Goal: Information Seeking & Learning: Check status

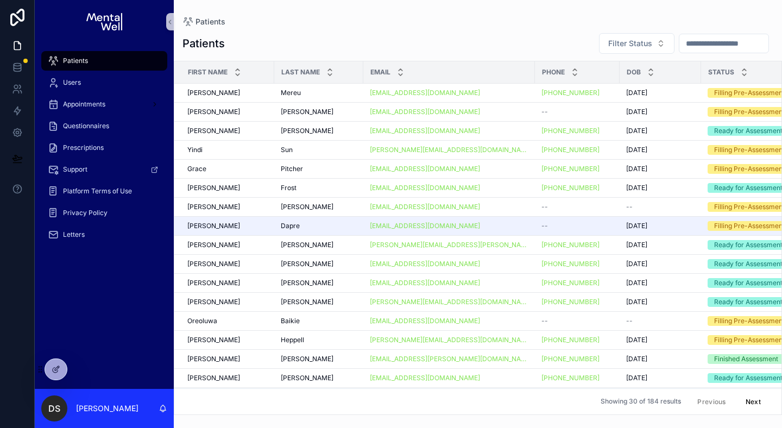
click at [705, 48] on input "scrollable content" at bounding box center [724, 43] width 89 height 15
type input "*****"
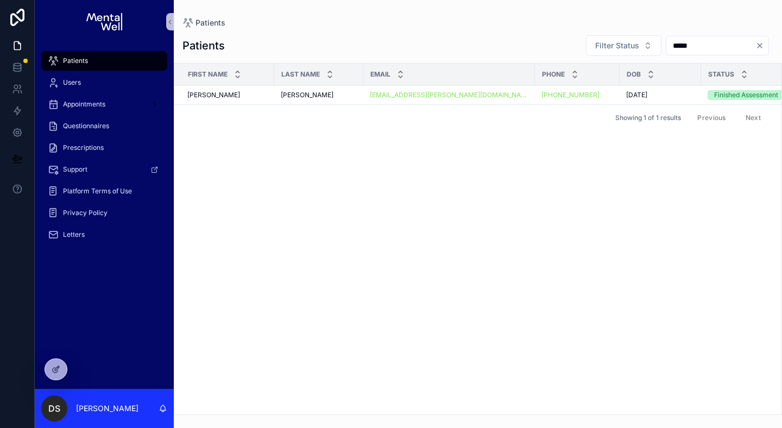
click at [260, 92] on div "[PERSON_NAME] [PERSON_NAME]" at bounding box center [227, 95] width 80 height 9
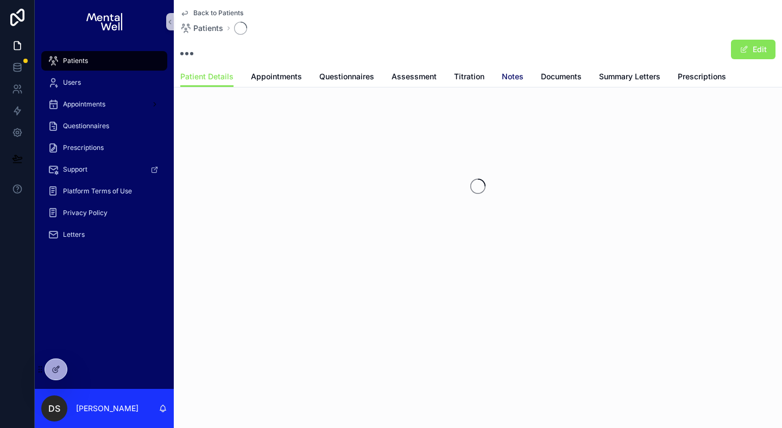
click at [503, 76] on span "Notes" at bounding box center [513, 76] width 22 height 11
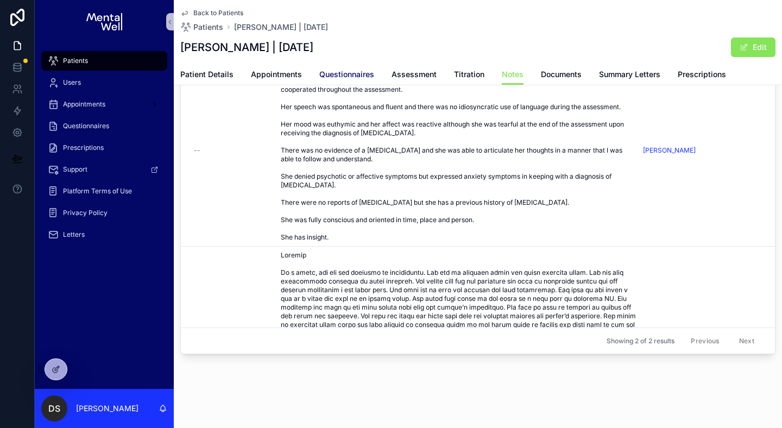
click at [339, 77] on span "Questionnaires" at bounding box center [346, 74] width 55 height 11
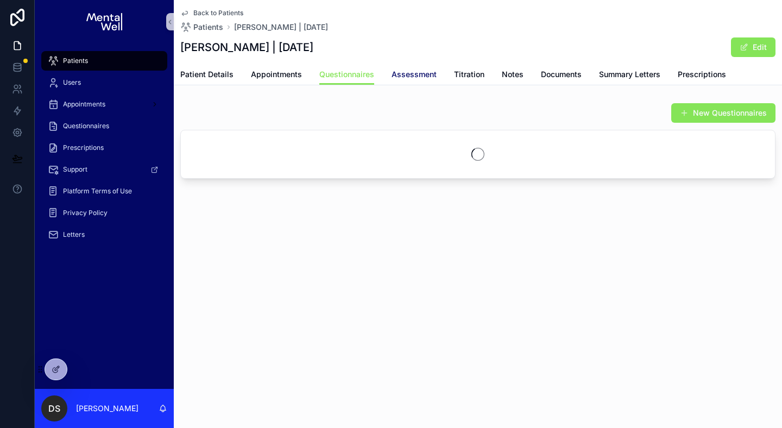
click at [431, 78] on span "Assessment" at bounding box center [414, 74] width 45 height 11
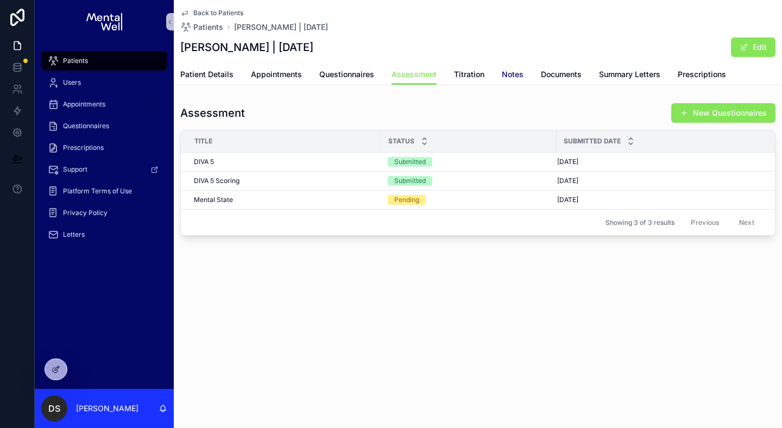
click at [502, 73] on span "Notes" at bounding box center [513, 74] width 22 height 11
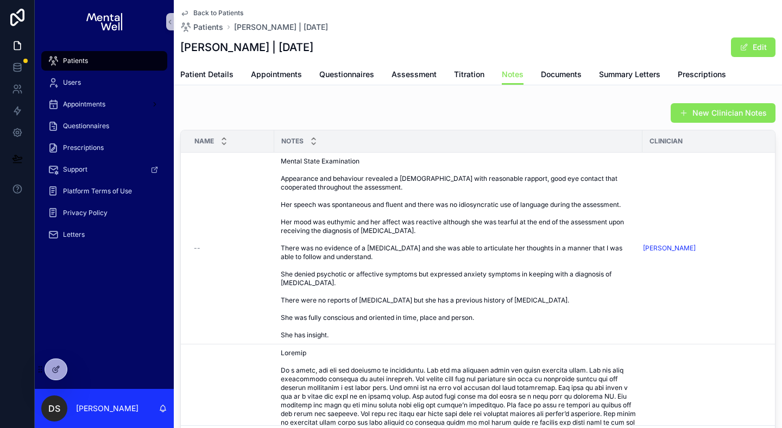
click at [287, 187] on span "Mental State Examination Appearance and behaviour revealed a [DEMOGRAPHIC_DATA]…" at bounding box center [458, 248] width 355 height 183
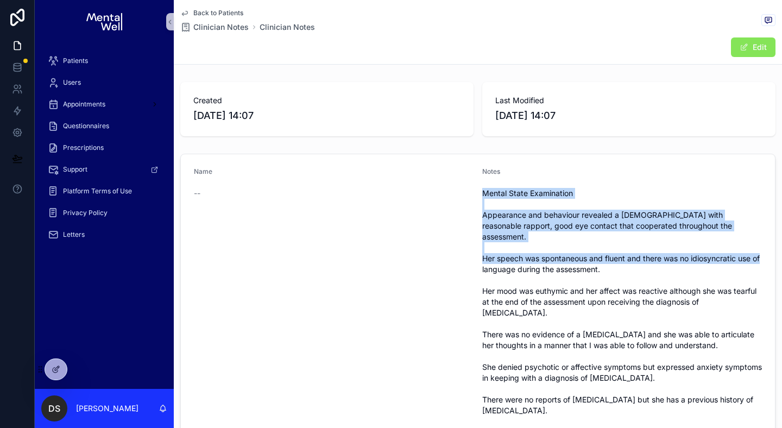
drag, startPoint x: 484, startPoint y: 193, endPoint x: 536, endPoint y: 252, distance: 78.5
click at [537, 252] on span "Mental State Examination Appearance and behaviour revealed a [DEMOGRAPHIC_DATA]…" at bounding box center [623, 324] width 280 height 272
click at [536, 252] on span "Mental State Examination Appearance and behaviour revealed a [DEMOGRAPHIC_DATA]…" at bounding box center [623, 324] width 280 height 272
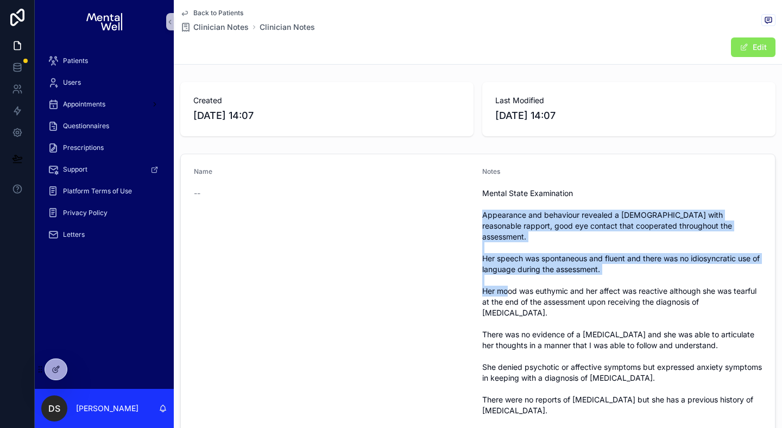
drag, startPoint x: 480, startPoint y: 212, endPoint x: 562, endPoint y: 297, distance: 117.6
click at [557, 285] on form "Name -- Notes Mental State Examination Appearance and behaviour revealed a [DEM…" at bounding box center [478, 341] width 594 height 374
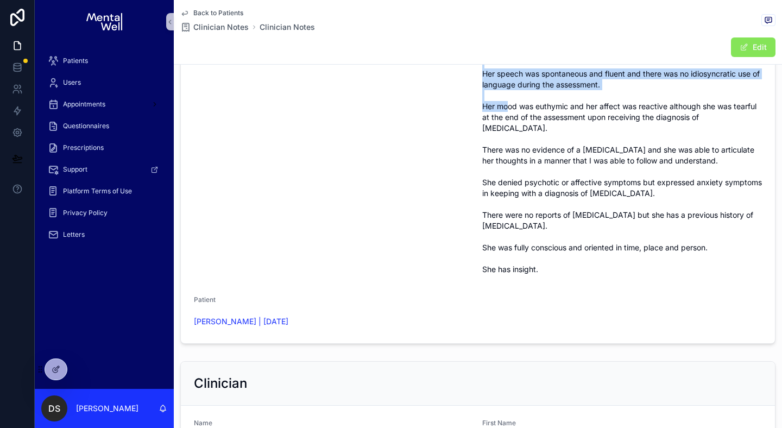
scroll to position [203, 0]
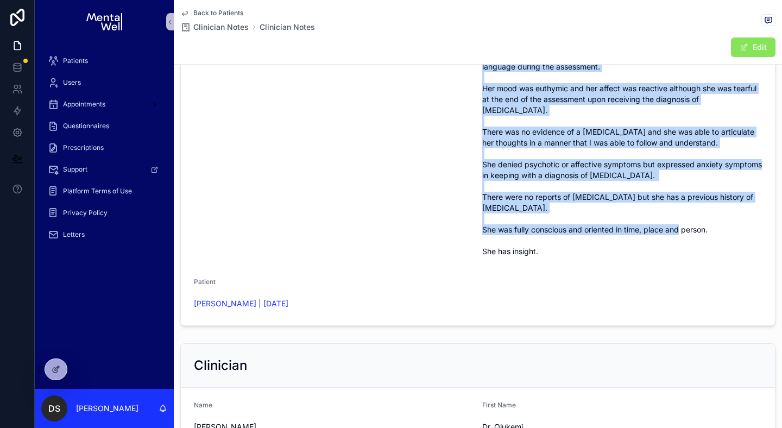
click at [552, 231] on span "Mental State Examination Appearance and behaviour revealed a [DEMOGRAPHIC_DATA]…" at bounding box center [623, 121] width 280 height 272
copy span "Appearance and behaviour revealed a [DEMOGRAPHIC_DATA] with reasonable rapport,…"
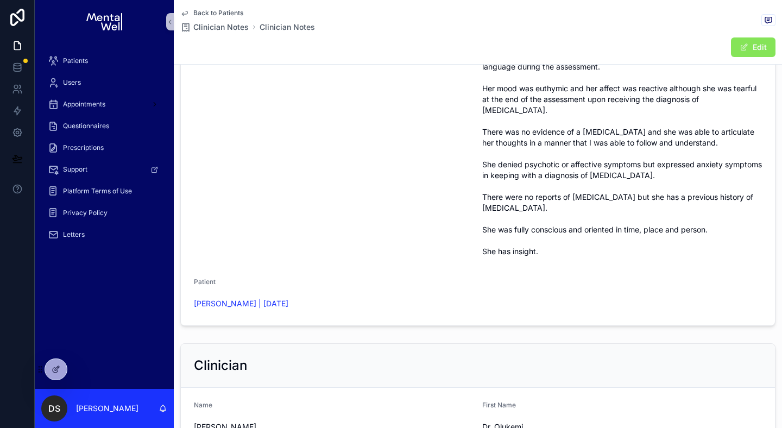
click at [271, 162] on div "Name --" at bounding box center [334, 113] width 280 height 296
click at [202, 10] on span "Back to Patients" at bounding box center [218, 13] width 50 height 9
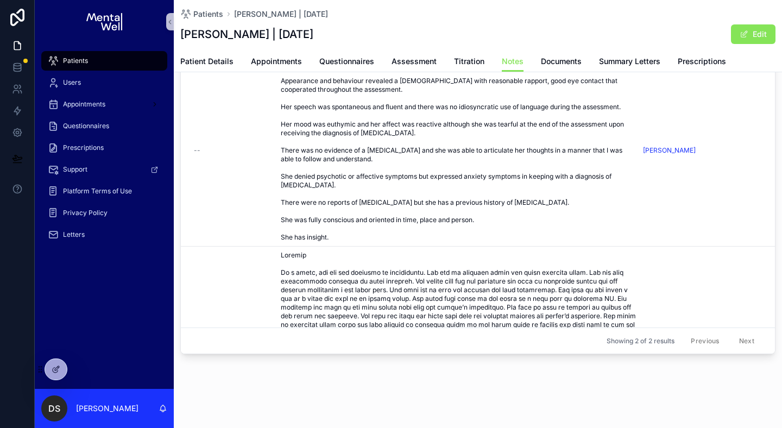
scroll to position [85, 0]
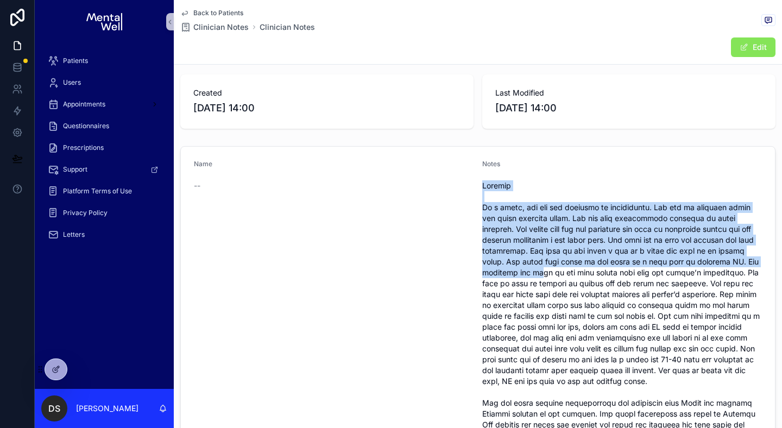
drag, startPoint x: 481, startPoint y: 185, endPoint x: 549, endPoint y: 278, distance: 115.1
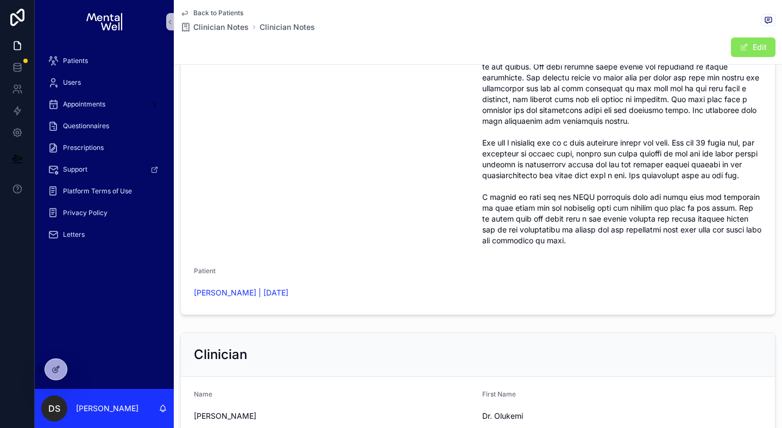
scroll to position [790, 0]
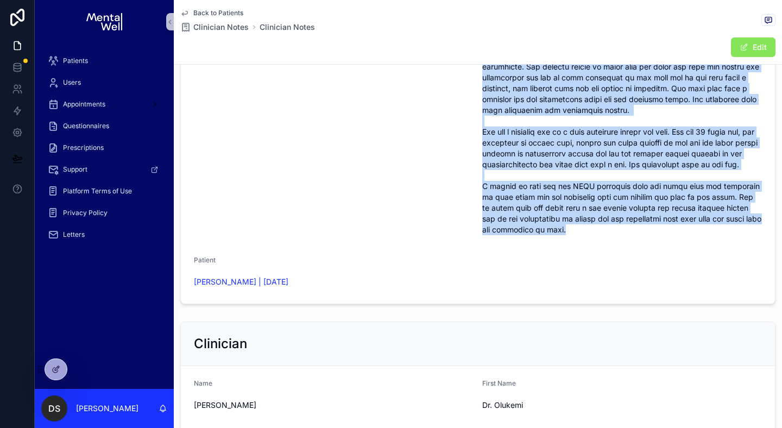
copy span "Loremip Do s ametc, adi eli sed doeiusmo te incididuntu. Lab etd ma aliquaen ad…"
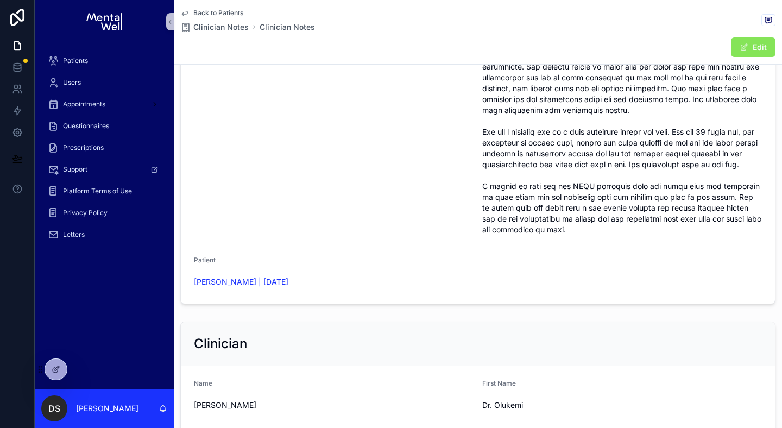
click at [225, 10] on span "Back to Patients" at bounding box center [218, 13] width 50 height 9
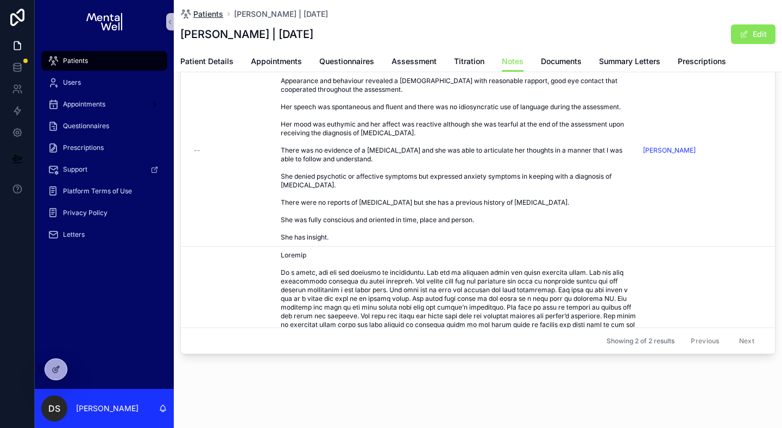
scroll to position [85, 0]
click at [211, 11] on span "Patients" at bounding box center [208, 14] width 30 height 11
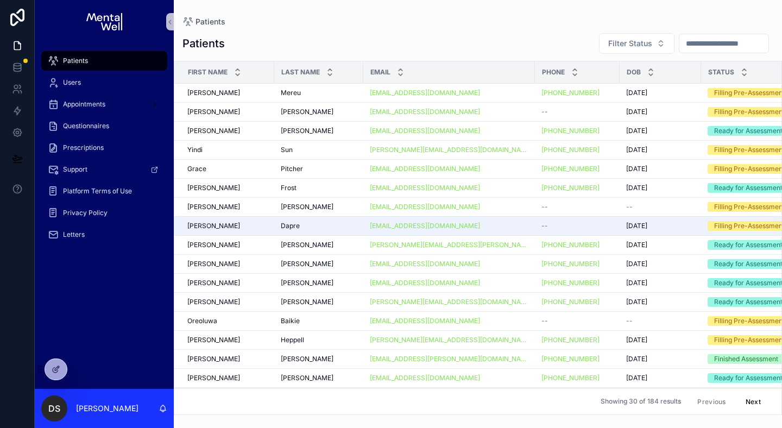
click at [681, 40] on input "scrollable content" at bounding box center [724, 43] width 89 height 15
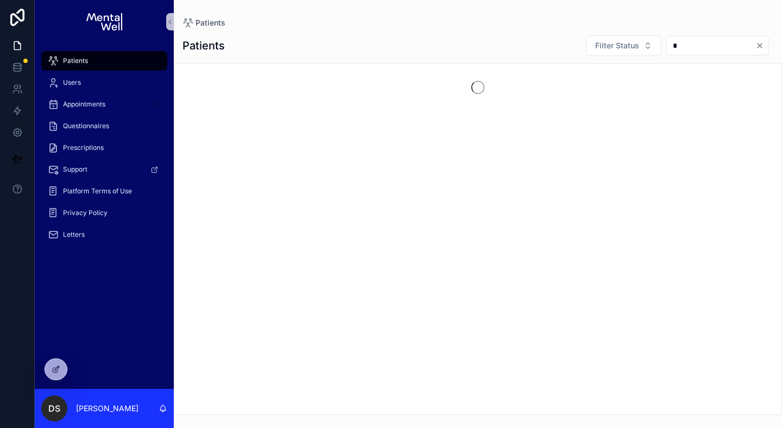
click at [687, 46] on input "*" at bounding box center [711, 45] width 89 height 15
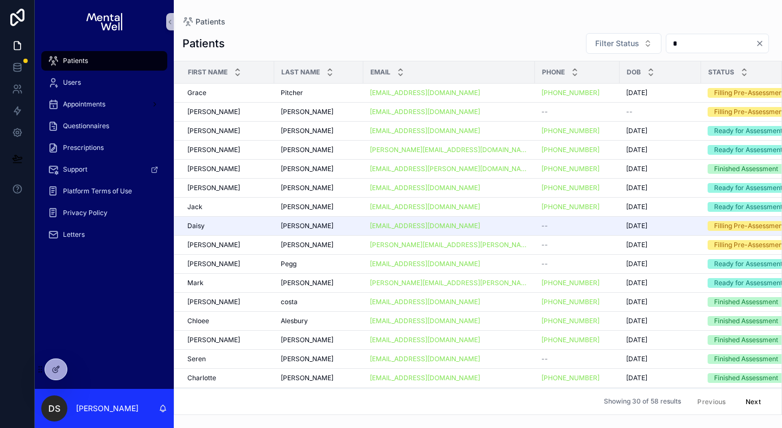
type input "*****"
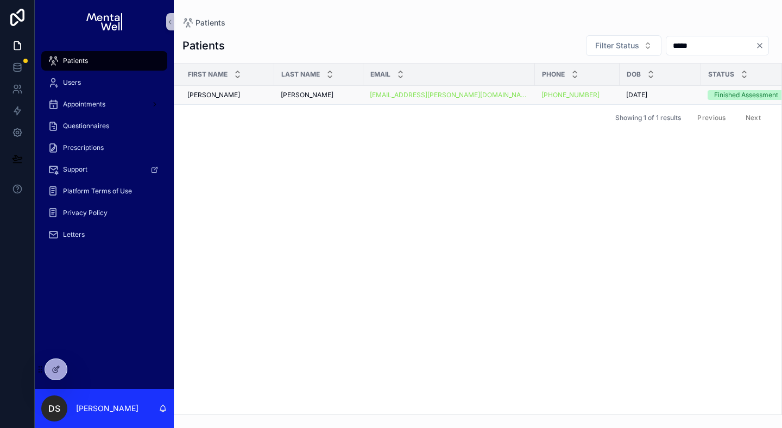
click at [248, 95] on div "[PERSON_NAME] [PERSON_NAME]" at bounding box center [227, 95] width 80 height 9
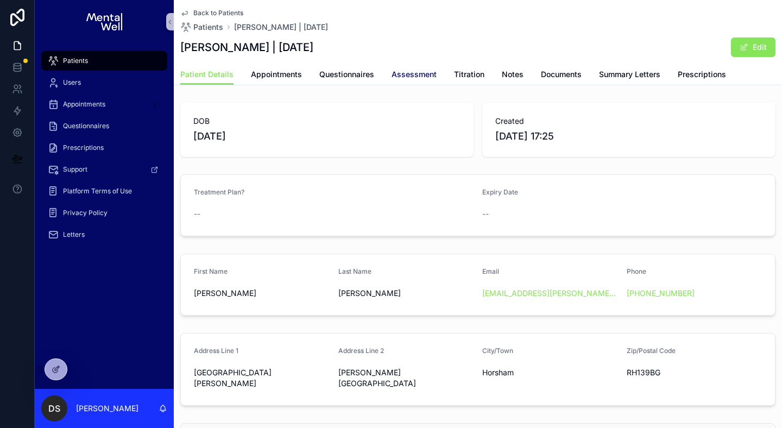
click at [402, 73] on span "Assessment" at bounding box center [414, 74] width 45 height 11
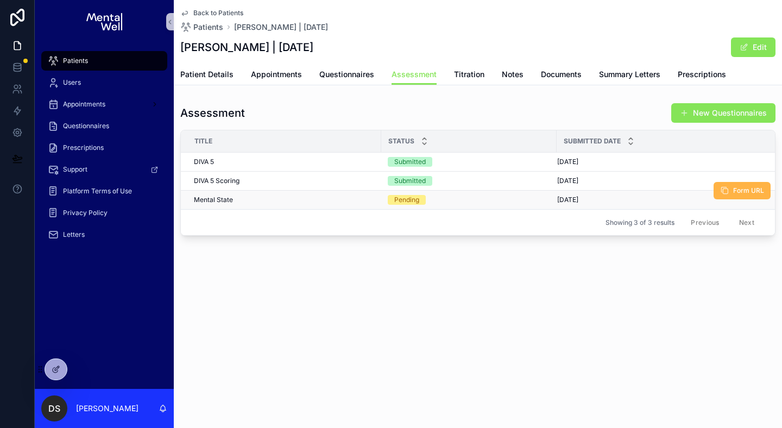
click at [729, 189] on icon "scrollable content" at bounding box center [724, 190] width 9 height 9
click at [277, 352] on div "Back to Patients Patients [PERSON_NAME] | [DATE] [PERSON_NAME] | [DATE] Edit As…" at bounding box center [478, 214] width 609 height 428
click at [77, 371] on icon at bounding box center [80, 369] width 9 height 9
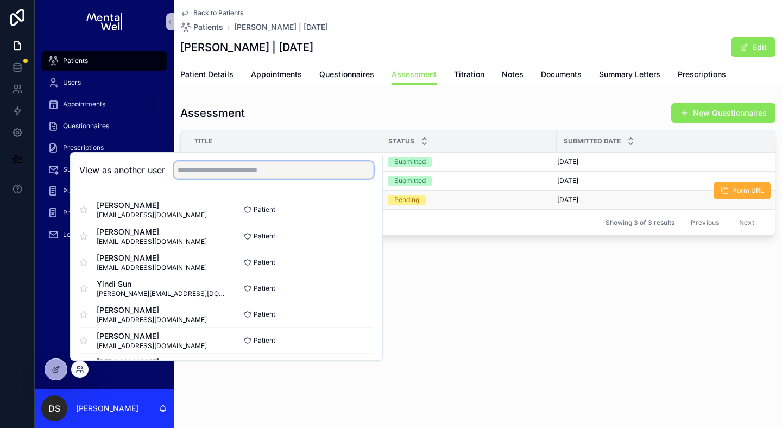
click at [218, 170] on input "text" at bounding box center [274, 169] width 200 height 17
type input "**"
click at [352, 287] on button "Select" at bounding box center [360, 288] width 28 height 16
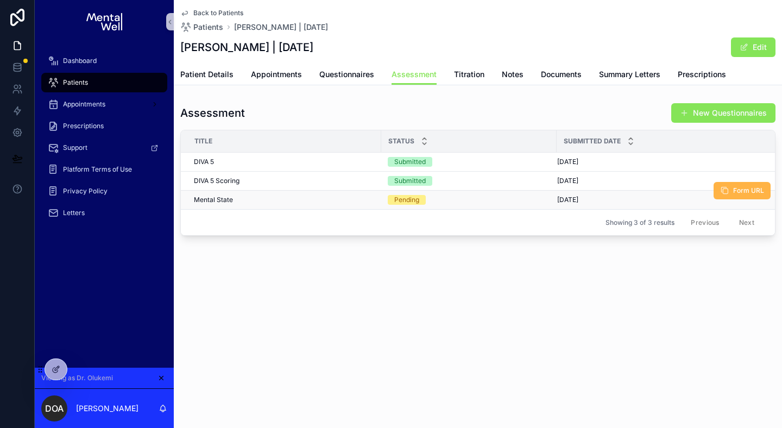
click at [732, 190] on button "Form URL" at bounding box center [742, 190] width 57 height 17
